Goal: Transaction & Acquisition: Download file/media

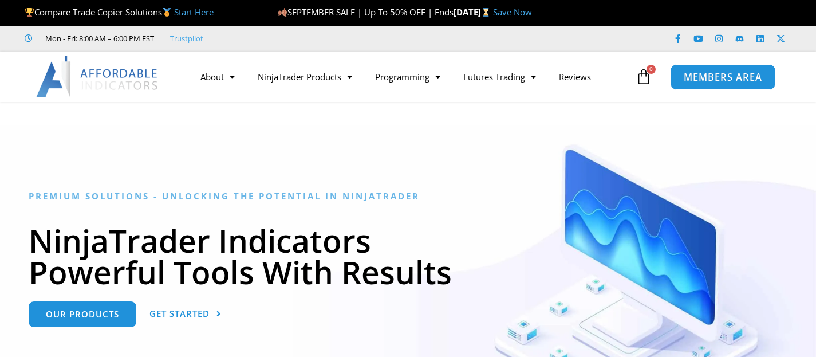
click at [691, 74] on span "MEMBERS AREA" at bounding box center [723, 77] width 78 height 10
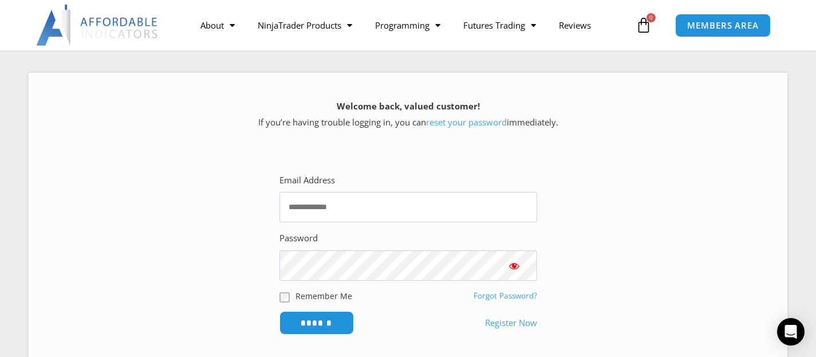
scroll to position [146, 0]
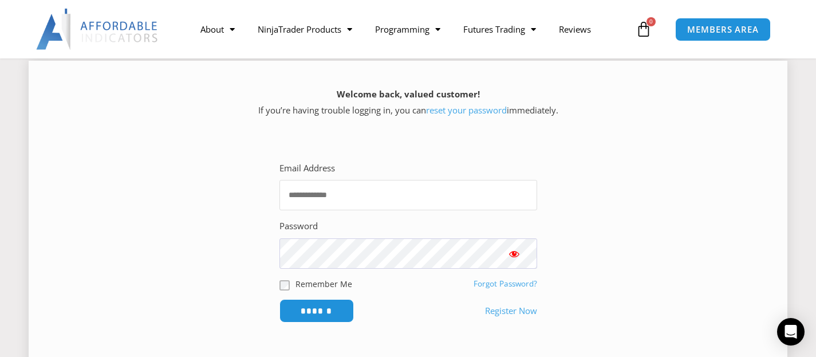
click at [384, 186] on input "Email Address" at bounding box center [409, 195] width 258 height 30
type input "**********"
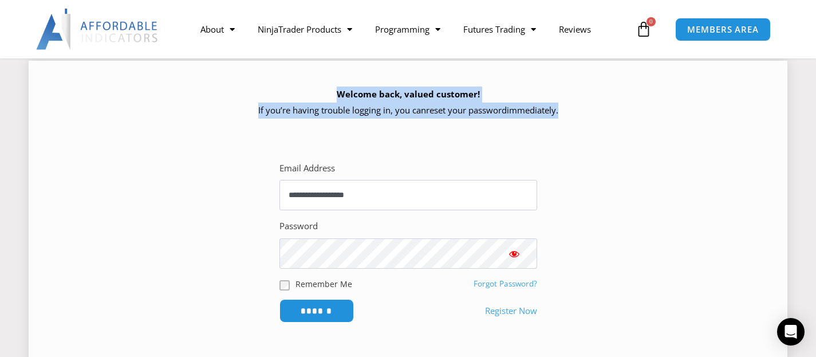
drag, startPoint x: 281, startPoint y: 139, endPoint x: 310, endPoint y: 82, distance: 63.5
click at [310, 82] on div "**********" at bounding box center [408, 215] width 759 height 308
click at [308, 309] on input "******" at bounding box center [316, 310] width 78 height 25
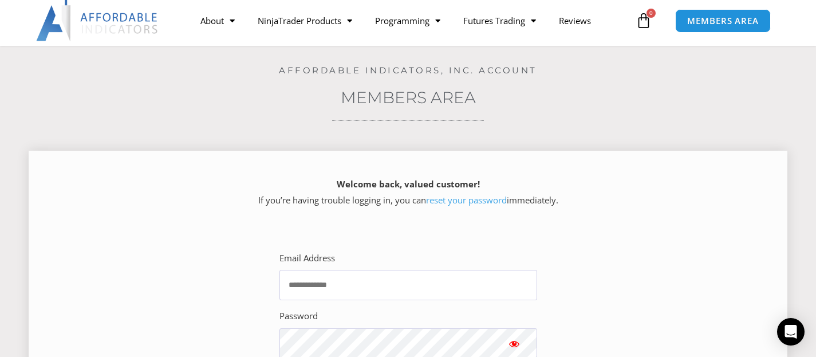
scroll to position [57, 0]
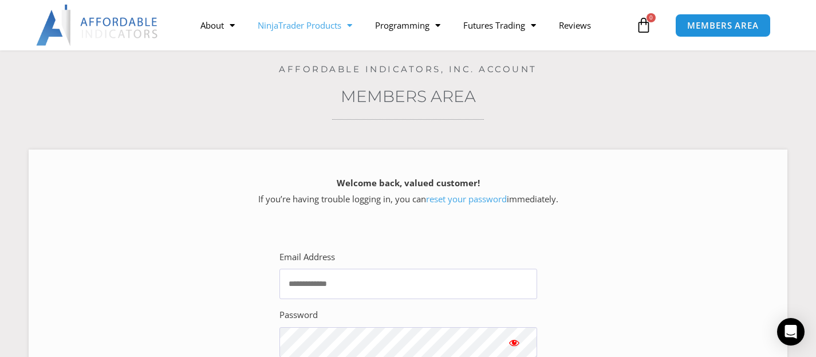
click at [325, 25] on link "NinjaTrader Products" at bounding box center [304, 25] width 117 height 26
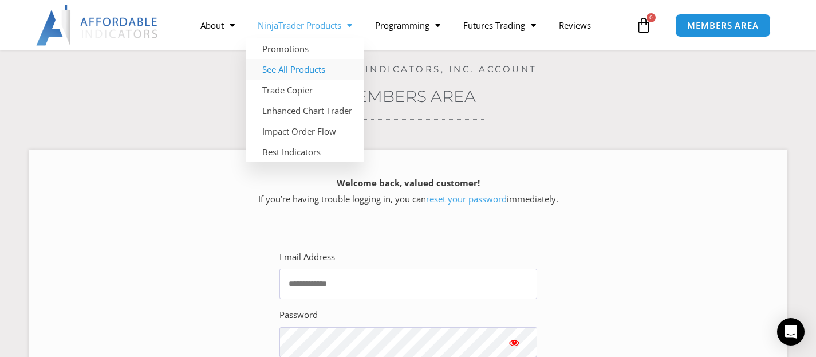
click at [294, 69] on link "See All Products" at bounding box center [304, 69] width 117 height 21
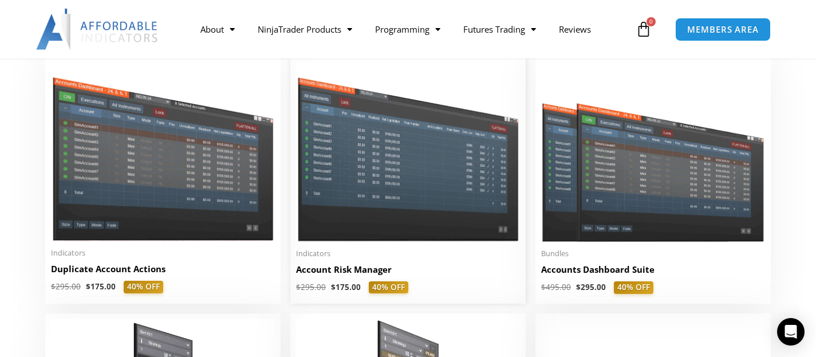
scroll to position [344, 0]
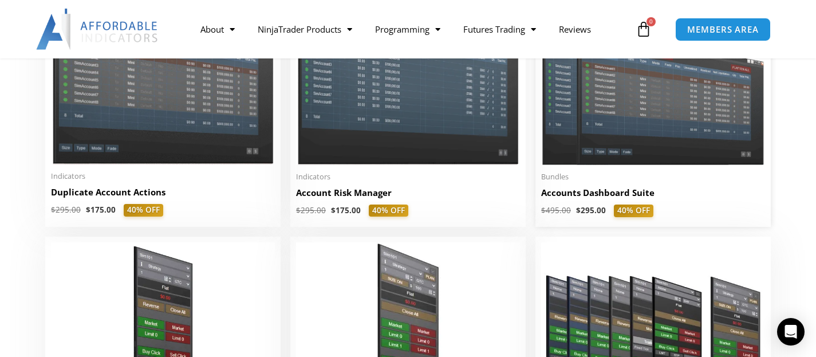
click at [604, 156] on img at bounding box center [653, 75] width 224 height 179
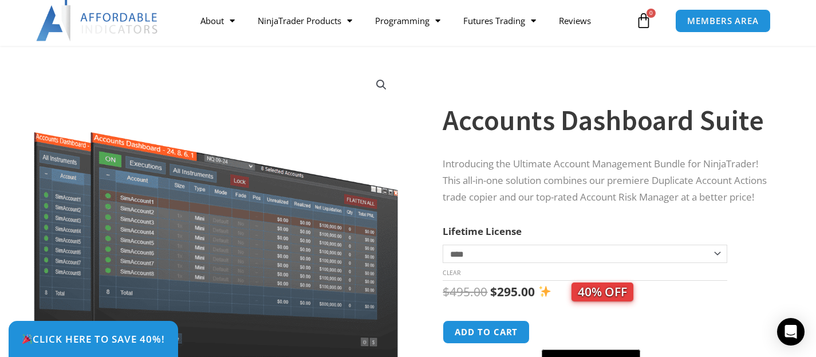
scroll to position [57, 0]
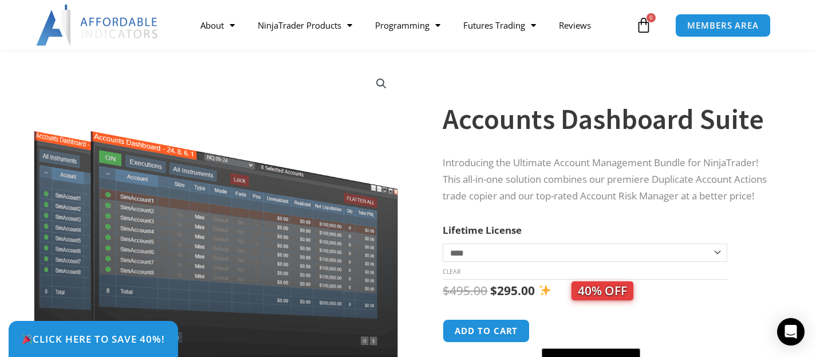
click at [497, 337] on div "Click Here to save 40%!" at bounding box center [417, 339] width 816 height 36
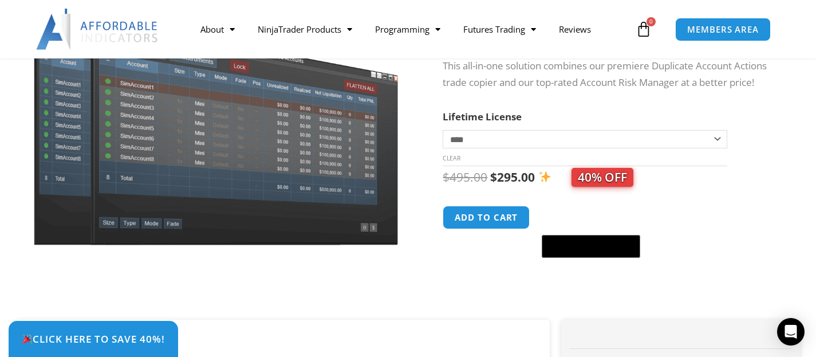
scroll to position [172, 0]
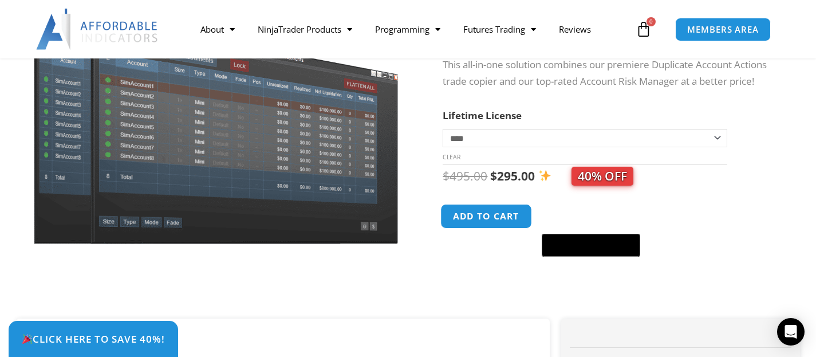
click at [507, 214] on button "Add to cart" at bounding box center [487, 216] width 92 height 25
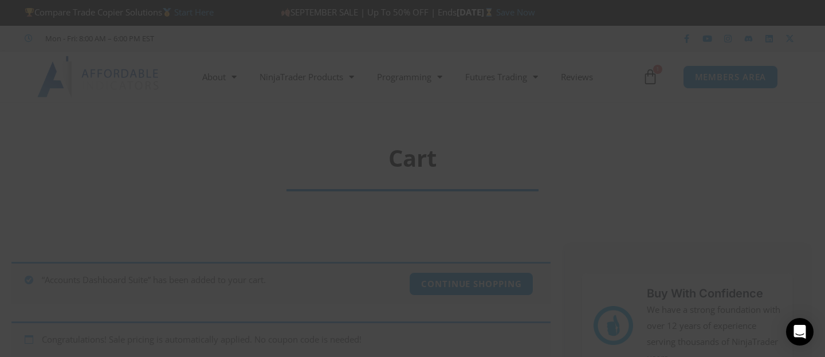
click at [623, 10] on span at bounding box center [632, 9] width 18 height 7
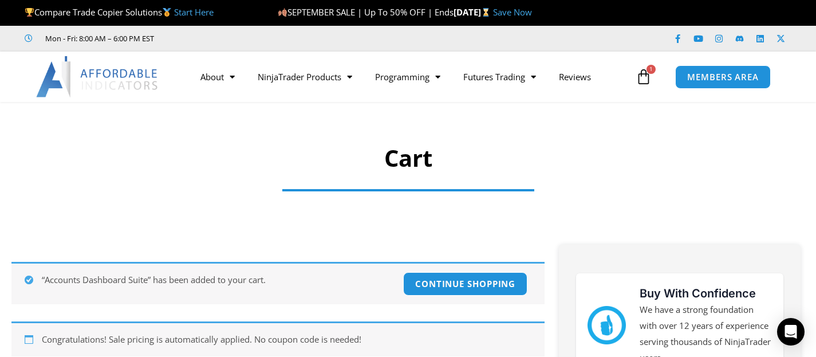
click at [532, 9] on link "Save Now" at bounding box center [512, 11] width 39 height 11
click at [288, 195] on div at bounding box center [408, 189] width 252 height 11
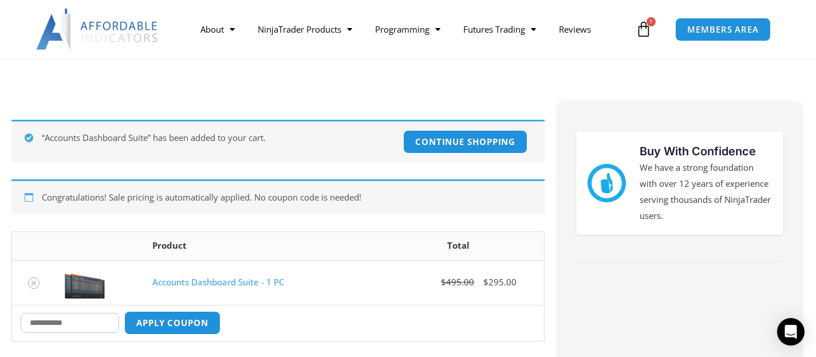
scroll to position [143, 0]
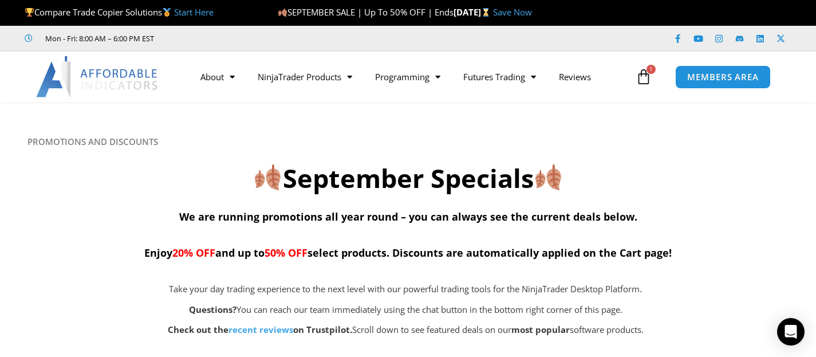
click at [306, 122] on icon at bounding box center [407, 169] width 817 height 137
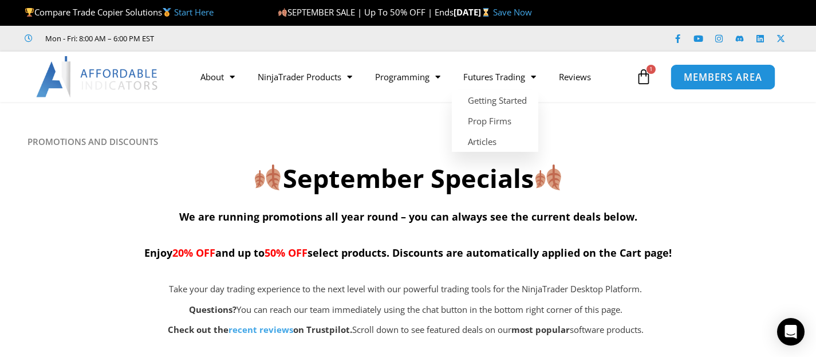
click at [726, 78] on span "MEMBERS AREA" at bounding box center [723, 77] width 78 height 10
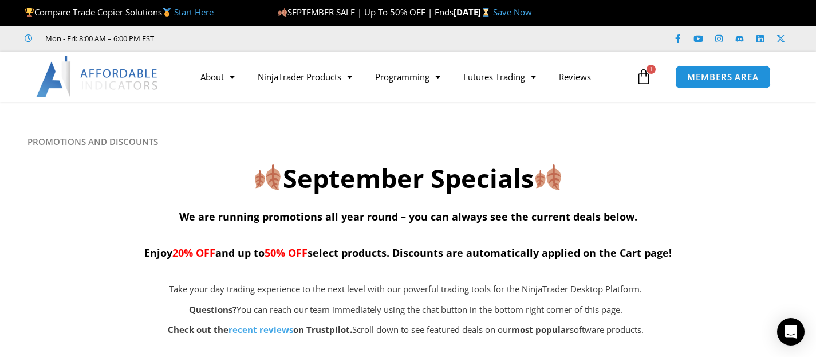
click at [321, 166] on h2 "September Specials" at bounding box center [408, 179] width 762 height 34
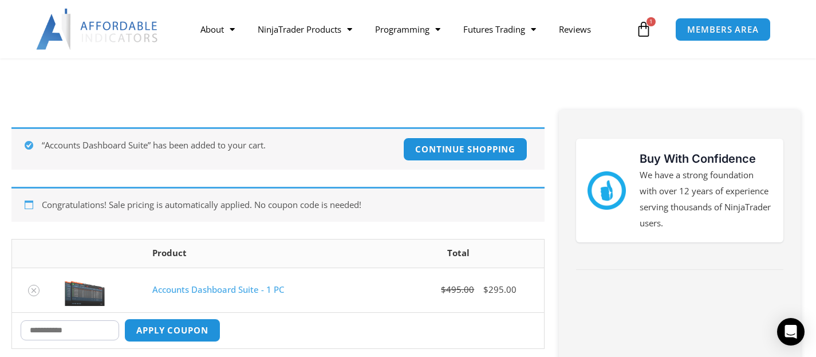
drag, startPoint x: 0, startPoint y: 0, endPoint x: 307, endPoint y: 74, distance: 315.8
click at [307, 74] on div at bounding box center [408, 61] width 275 height 42
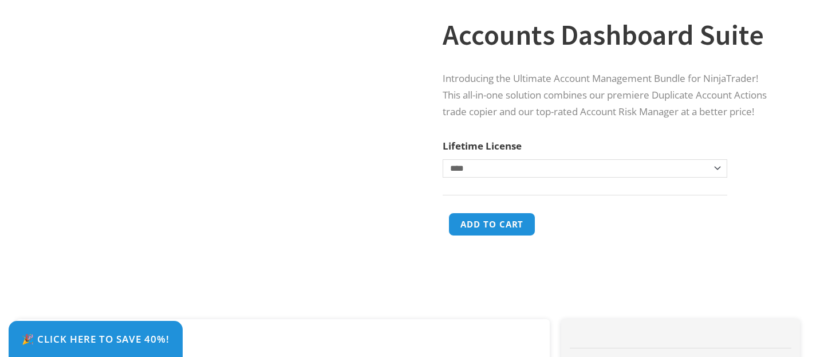
scroll to position [172, 0]
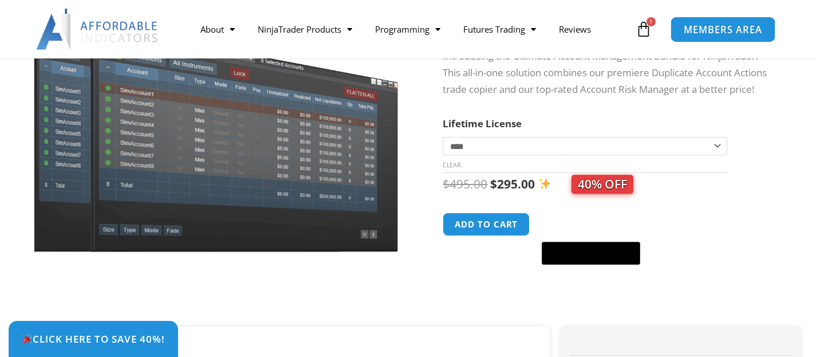
click at [765, 26] on link "MEMBERS AREA" at bounding box center [723, 29] width 105 height 26
click at [726, 34] on span "MEMBERS AREA" at bounding box center [723, 30] width 78 height 10
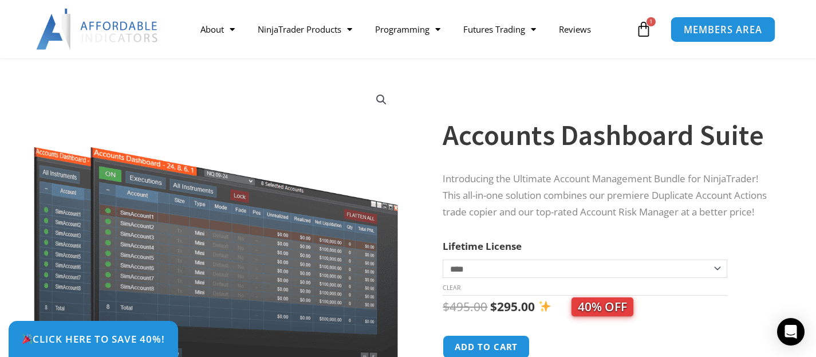
scroll to position [0, 0]
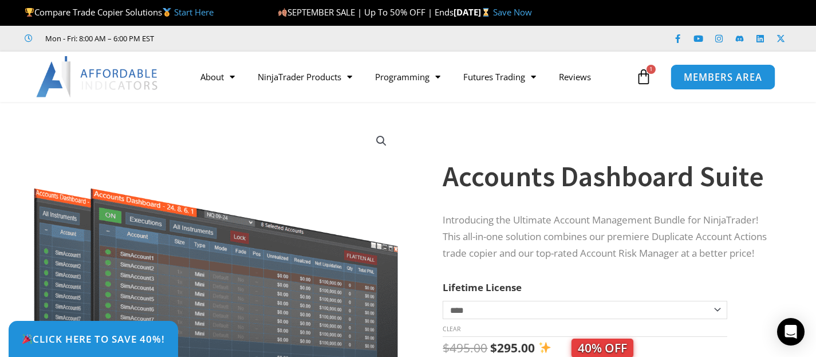
click at [727, 73] on span "MEMBERS AREA" at bounding box center [723, 77] width 78 height 10
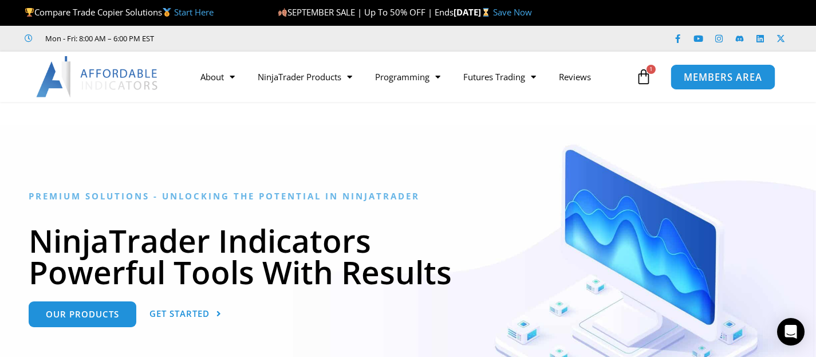
click at [714, 82] on link "MEMBERS AREA" at bounding box center [723, 77] width 105 height 26
click at [420, 153] on div at bounding box center [408, 283] width 816 height 317
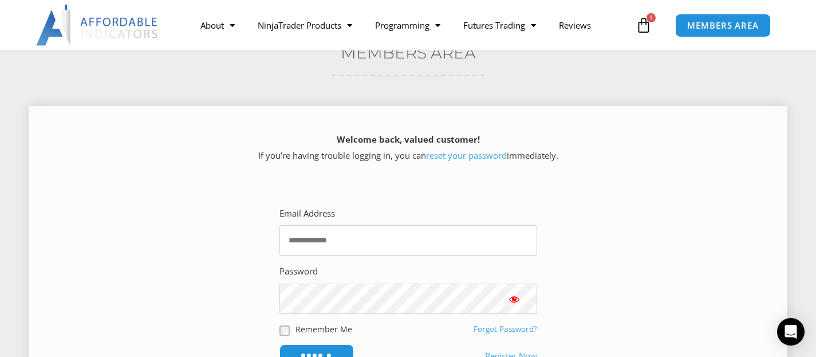
scroll to position [115, 0]
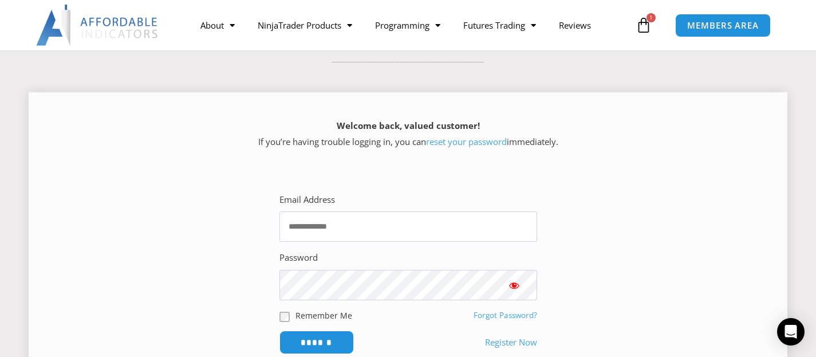
click at [251, 190] on section "Email Address Password Remember Me Forgot Password? ******" at bounding box center [408, 273] width 730 height 203
click at [452, 233] on input "Email Address" at bounding box center [409, 226] width 258 height 30
type input "**********"
click at [330, 344] on input "******" at bounding box center [316, 342] width 78 height 25
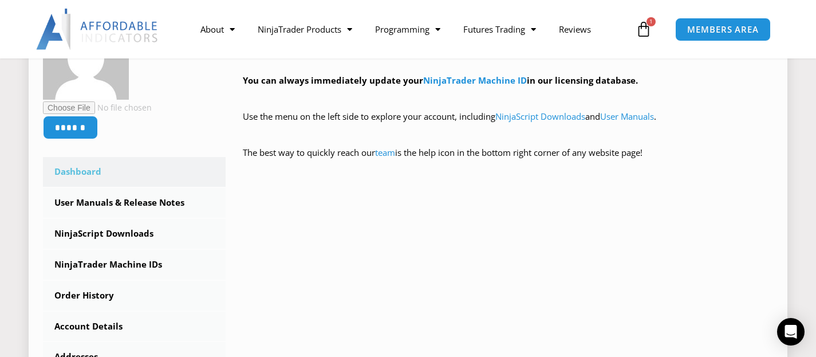
scroll to position [243, 0]
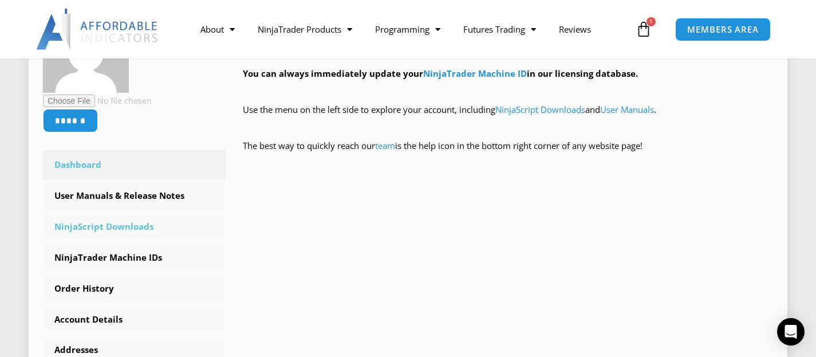
click at [99, 228] on link "NinjaScript Downloads" at bounding box center [134, 227] width 183 height 30
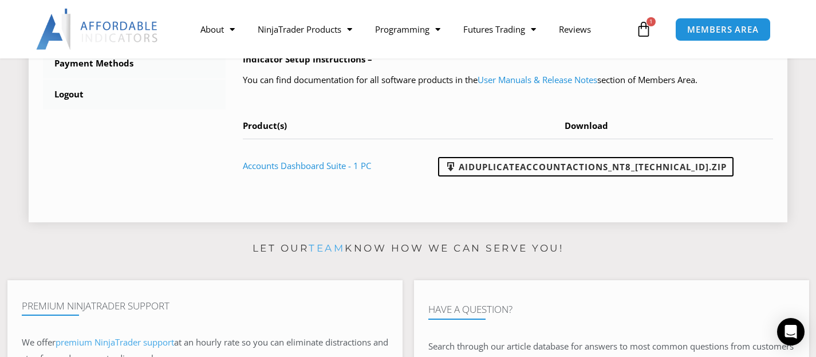
scroll to position [549, 0]
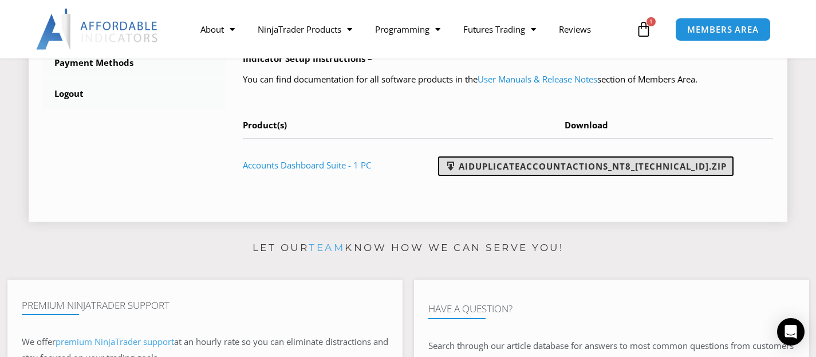
click at [601, 163] on link "AIDuplicateAccountActions_NT8_[TECHNICAL_ID].zip" at bounding box center [586, 165] width 296 height 19
